Goal: Navigation & Orientation: Find specific page/section

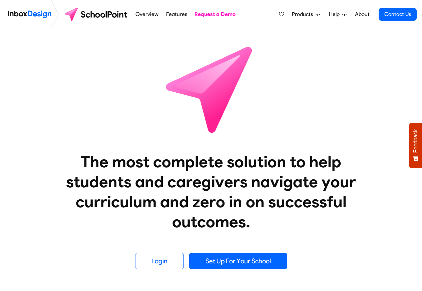
click at [306, 15] on span "Products" at bounding box center [304, 14] width 24 height 8
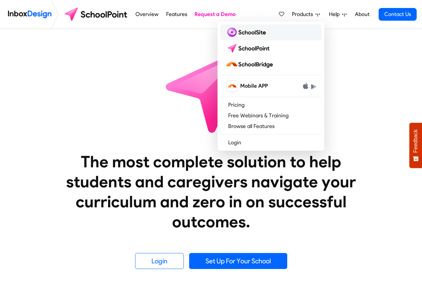
click at [246, 33] on img at bounding box center [247, 32] width 43 height 11
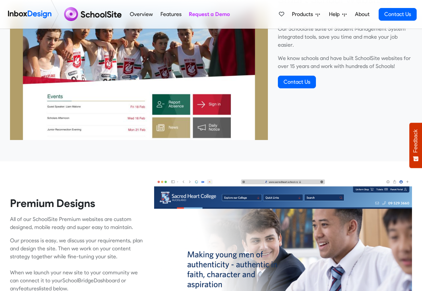
scroll to position [481, 0]
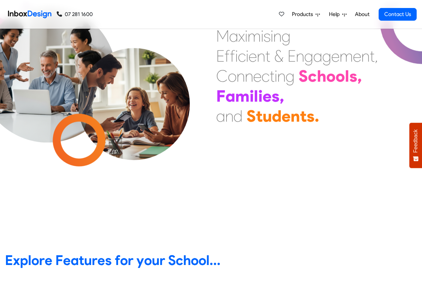
scroll to position [240, 0]
